Goal: Check status

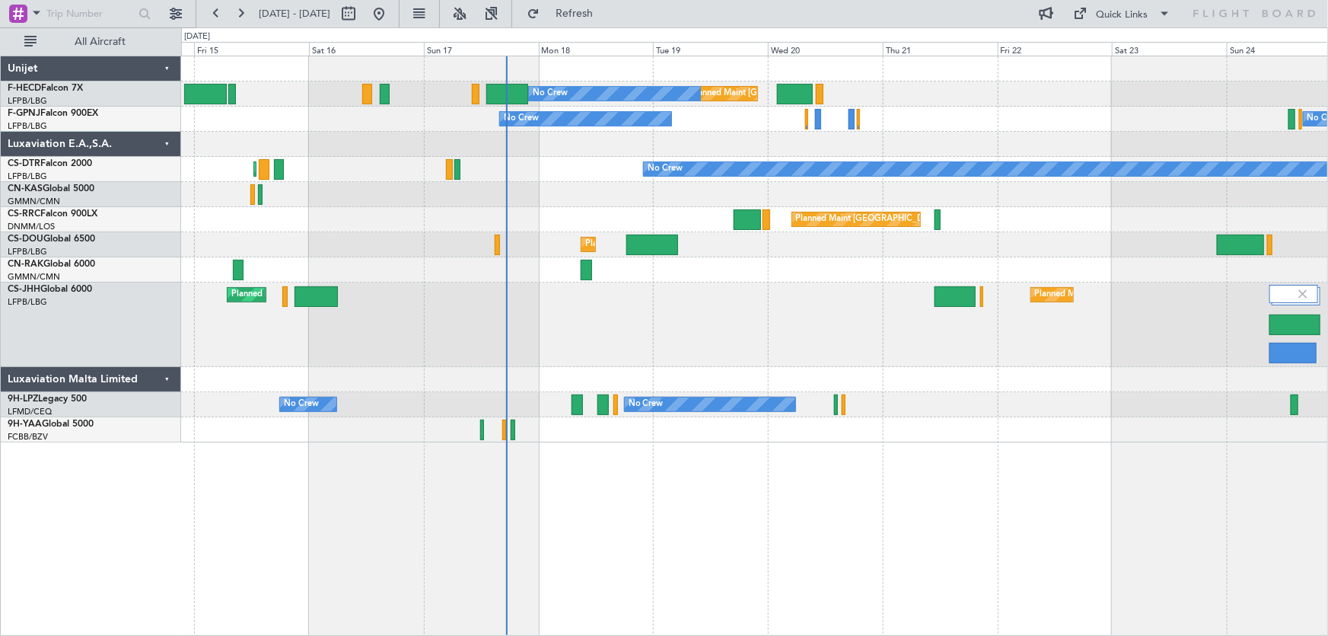
click at [685, 351] on div "Planned Maint London (Luton) Planned Maint Paris (Le Bourget) Planned Maint Par…" at bounding box center [754, 324] width 1147 height 84
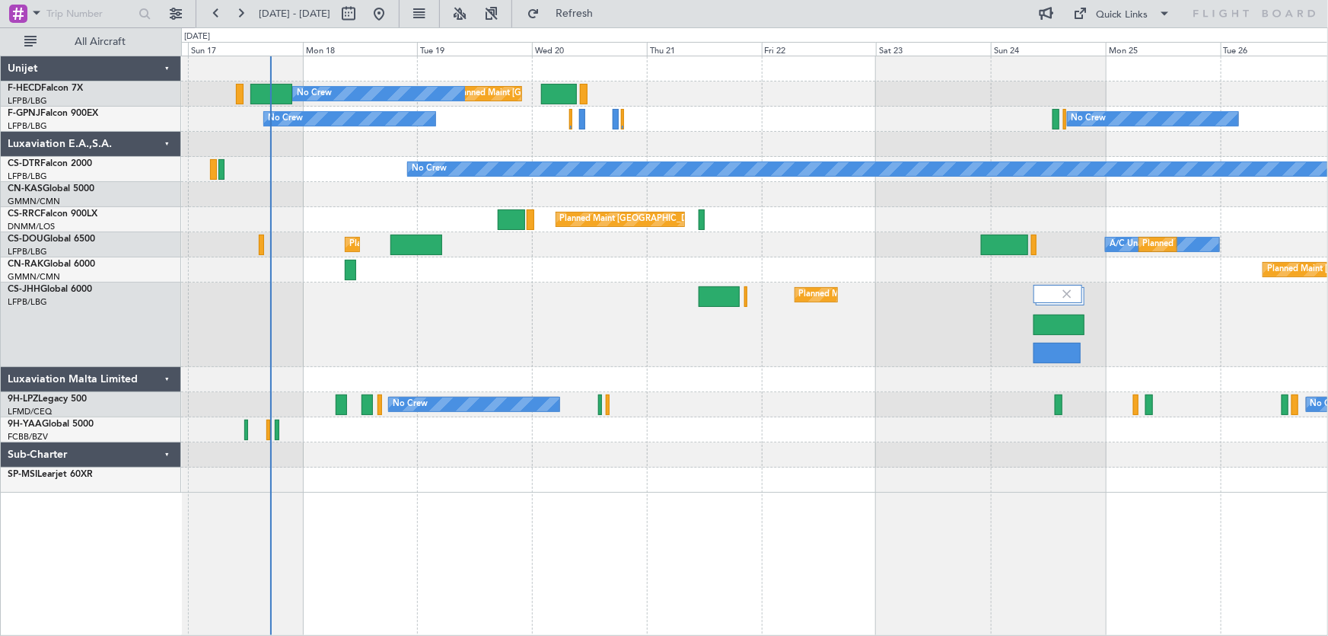
click at [488, 341] on div "Planned Maint London (Luton) Planned Maint Paris (Le Bourget)" at bounding box center [754, 324] width 1147 height 84
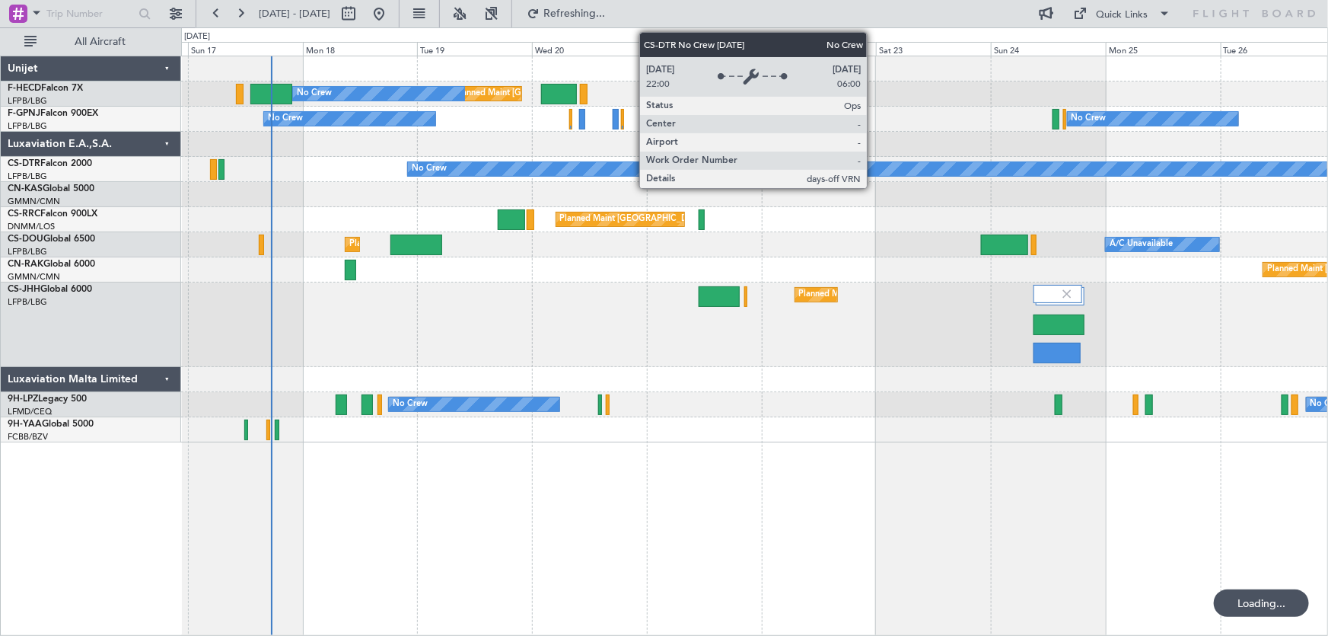
click at [472, 189] on div "Planned Maint Paris (Le Bourget) No Crew No Crew No Crew No Crew Planned Maint …" at bounding box center [754, 249] width 1147 height 386
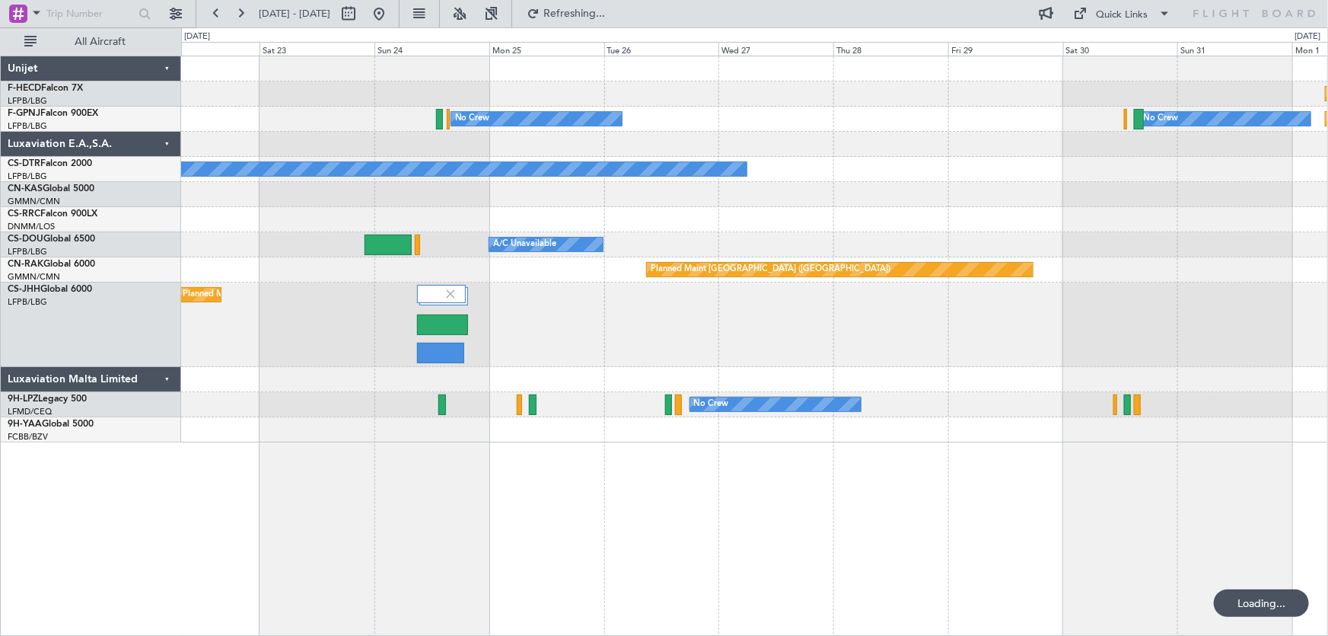
click at [472, 165] on div "Planned Maint Paris (Le Bourget) Planned Maint Paris (Le Bourget) No Crew No Cr…" at bounding box center [754, 249] width 1147 height 386
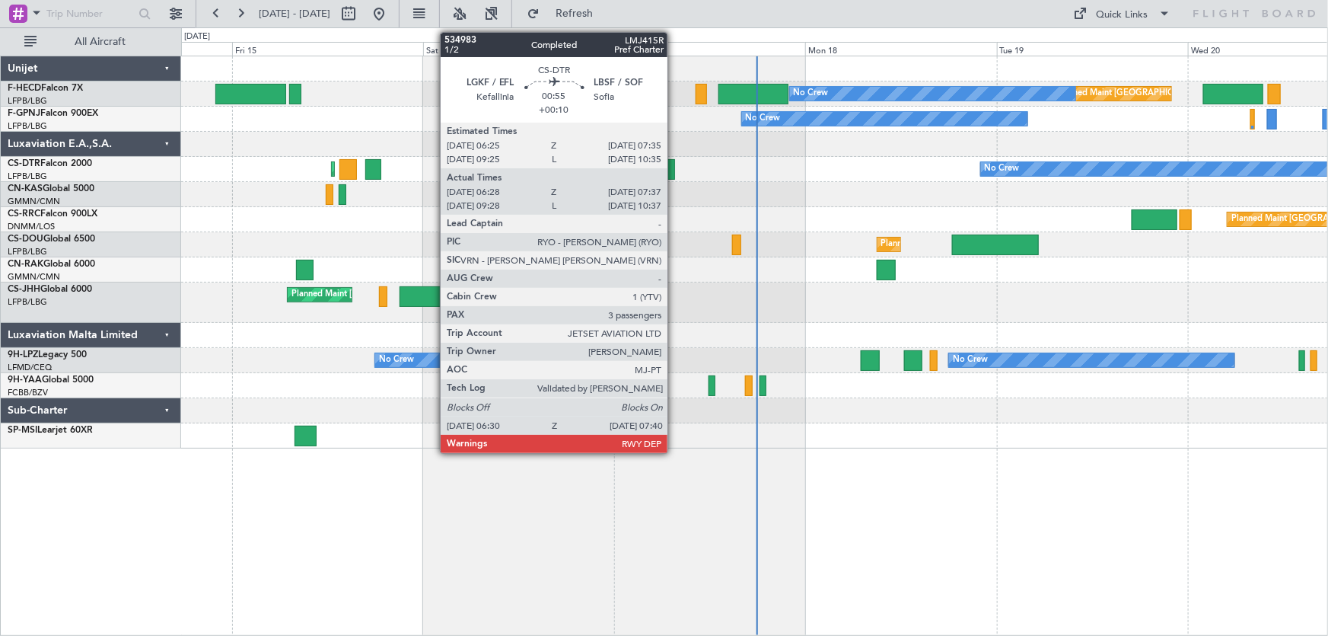
click at [674, 173] on div at bounding box center [670, 169] width 10 height 21
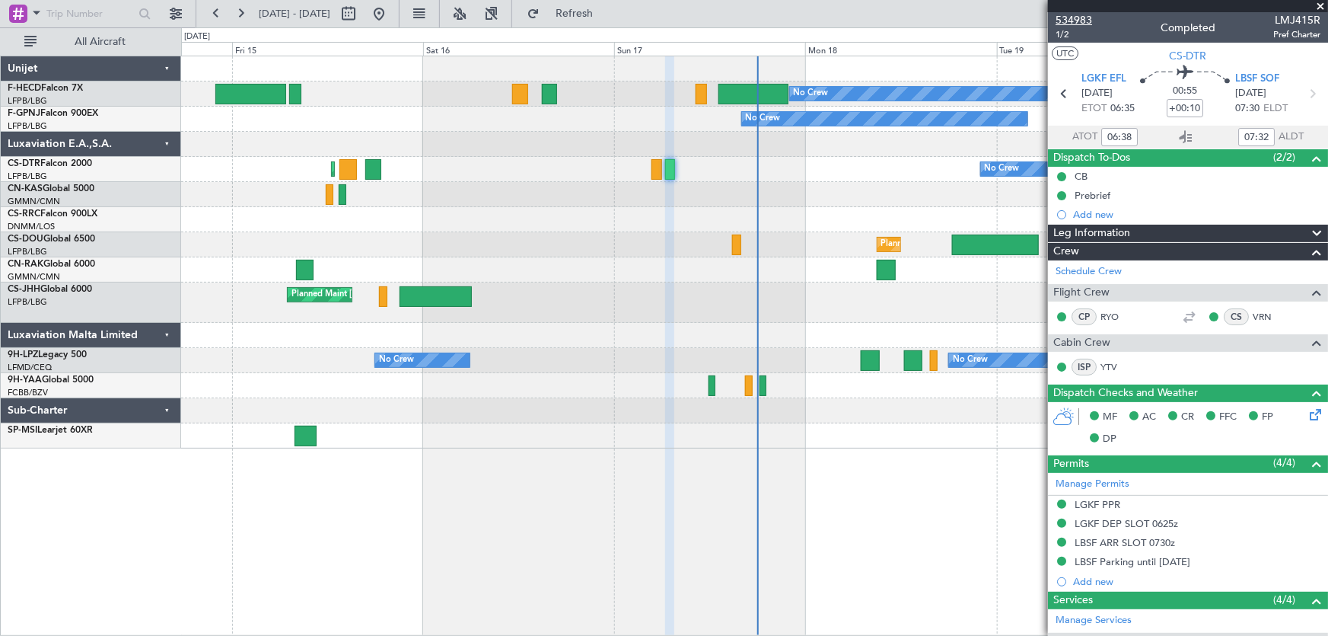
click at [1073, 17] on span "534983" at bounding box center [1074, 20] width 37 height 16
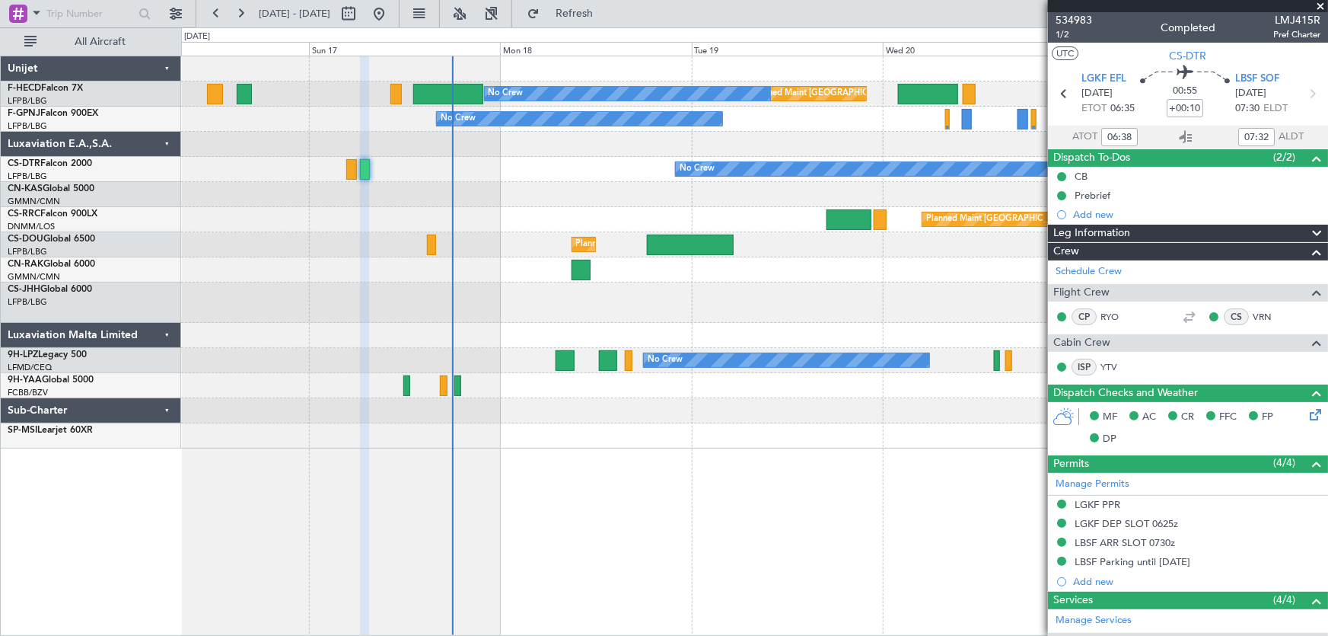
click at [531, 217] on div "Planned Maint Paris (Le Bourget) No Crew No Crew No Crew Planned Maint Paris (L…" at bounding box center [754, 252] width 1147 height 392
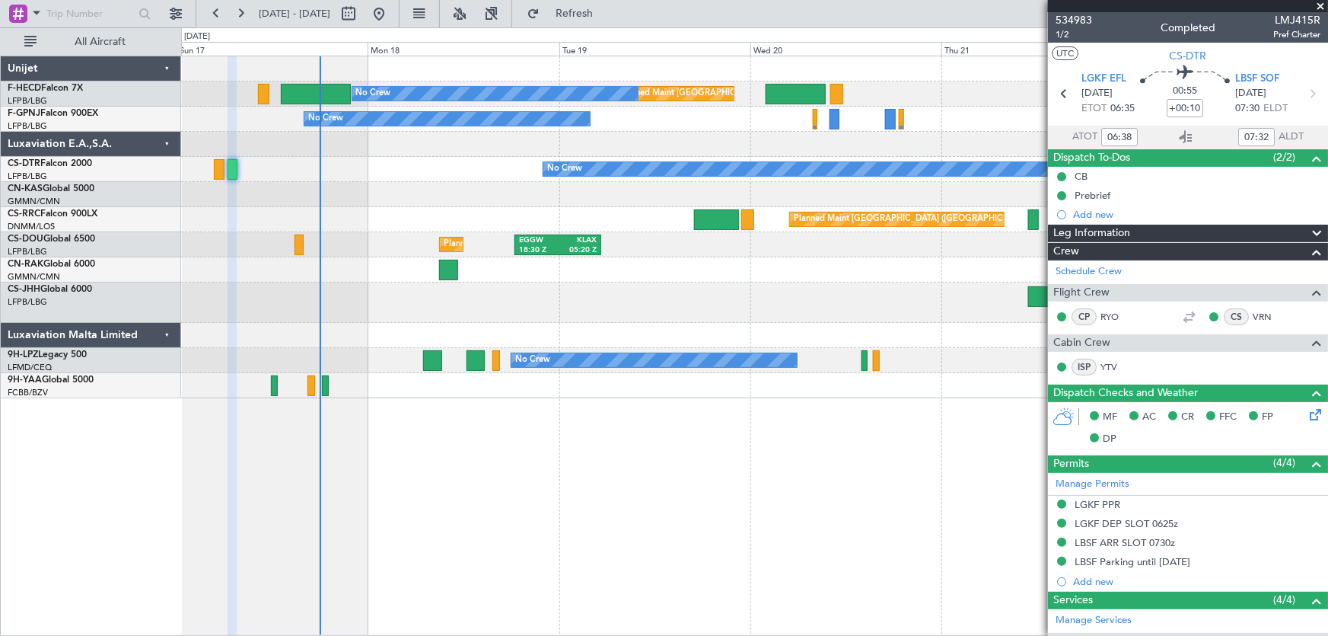
click at [585, 204] on div at bounding box center [754, 194] width 1147 height 25
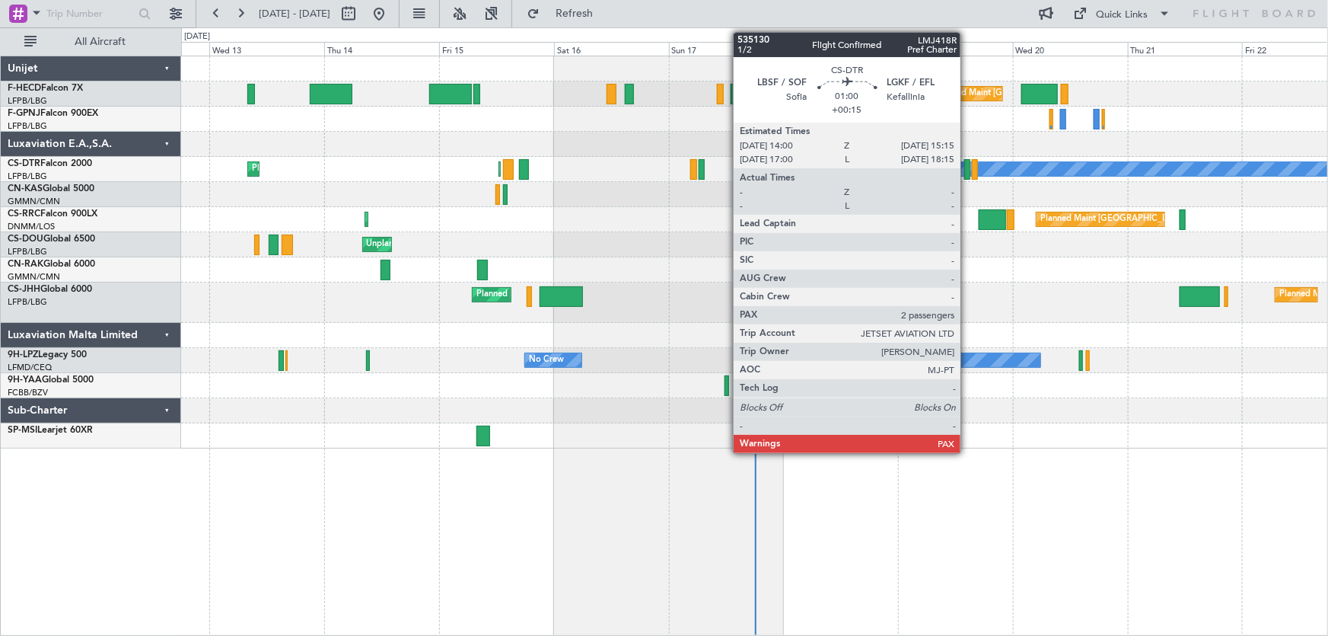
click at [968, 170] on div at bounding box center [968, 169] width 6 height 21
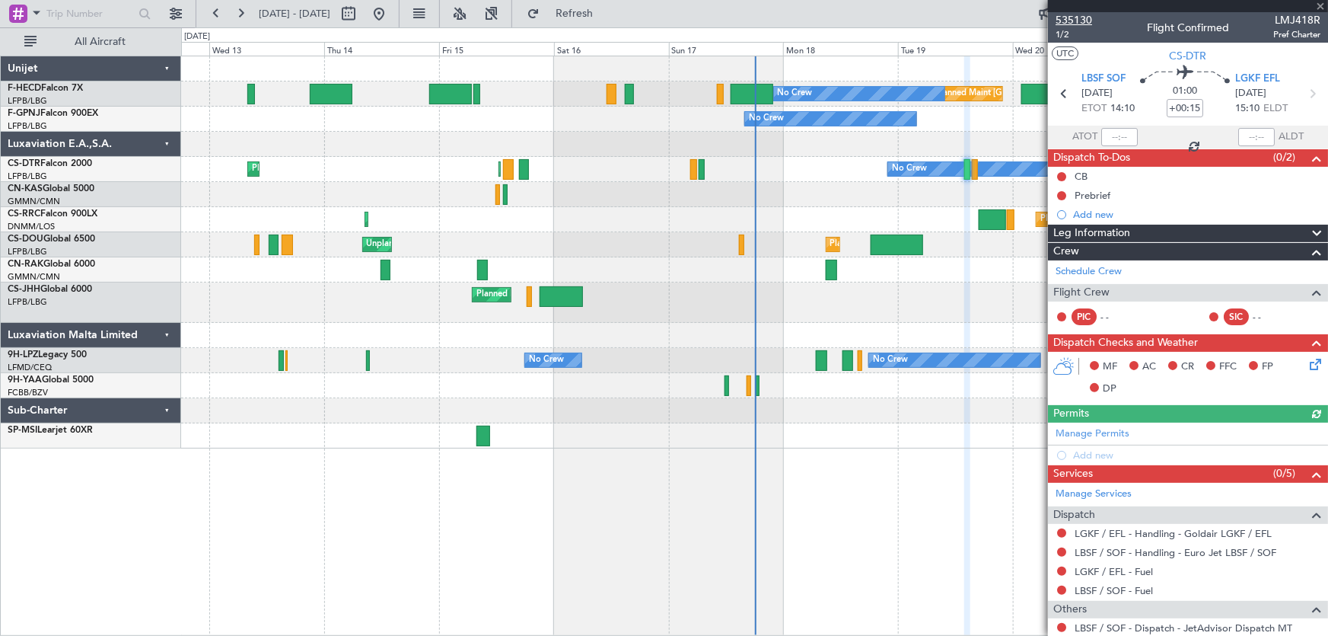
click at [1081, 22] on span "535130" at bounding box center [1074, 20] width 37 height 16
